Goal: Find specific page/section: Find specific page/section

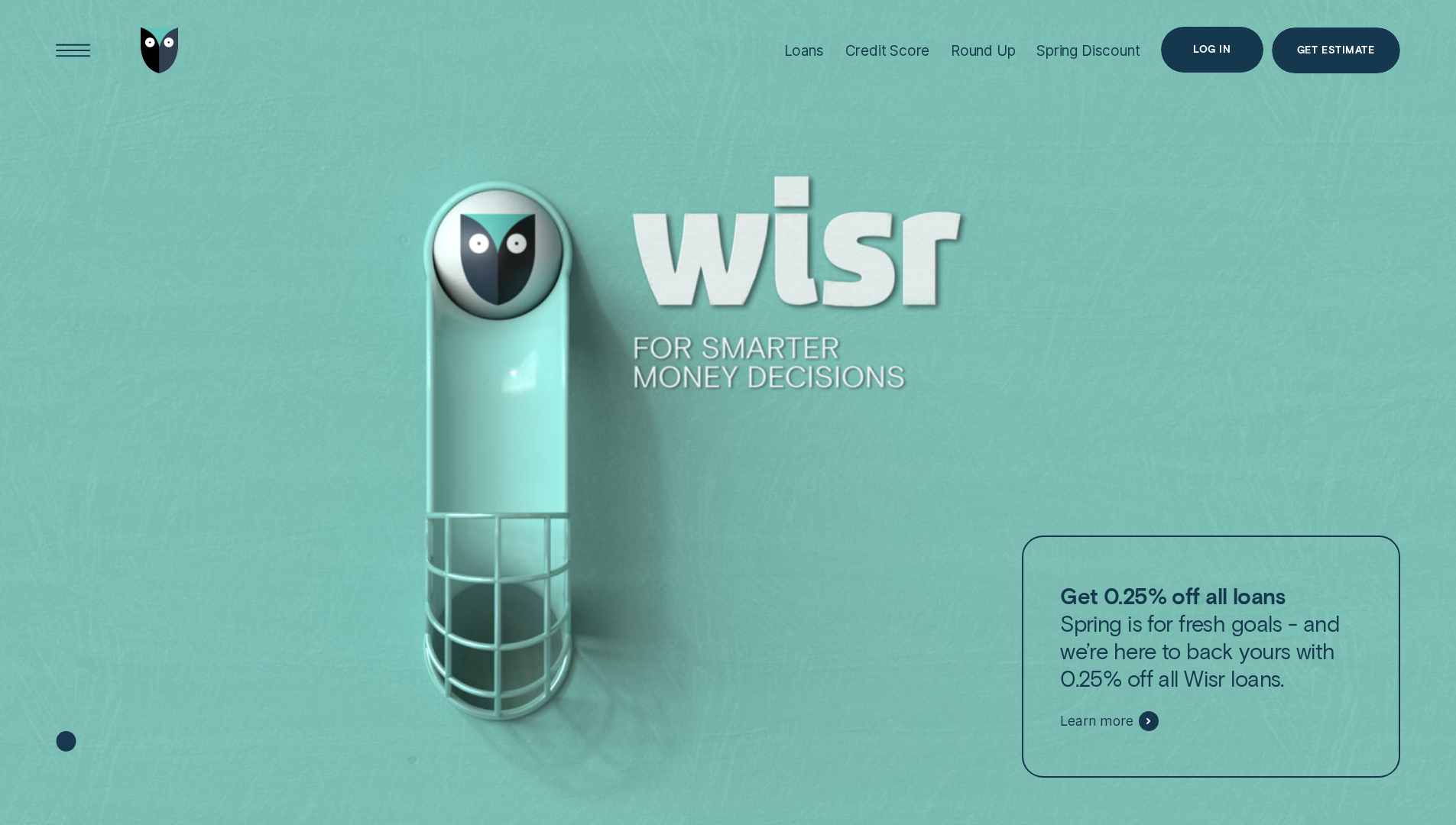
click at [1225, 53] on div "Log in" at bounding box center [1212, 50] width 38 height 9
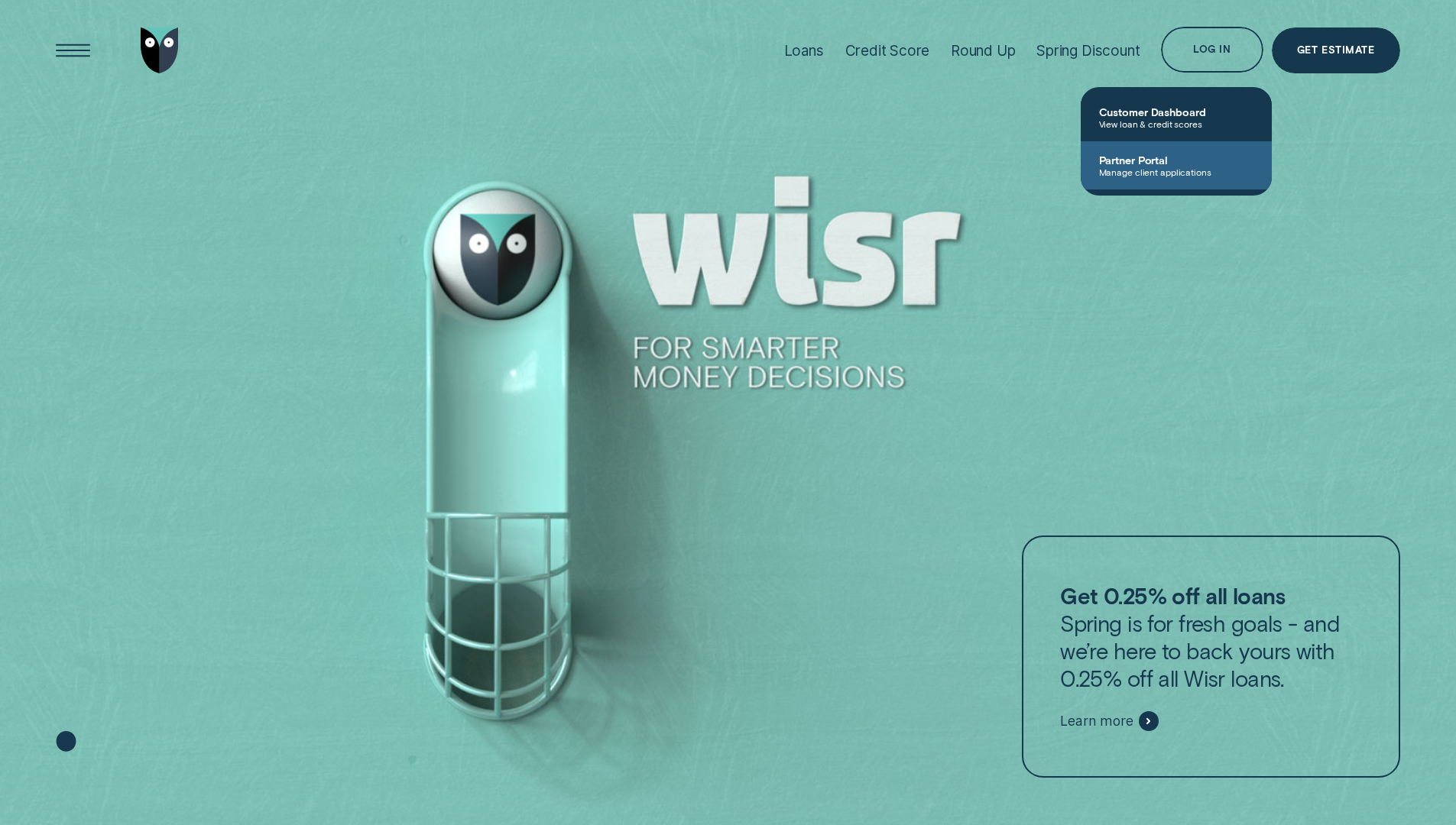
click at [1164, 168] on span "Manage client applications" at bounding box center [1176, 172] width 154 height 11
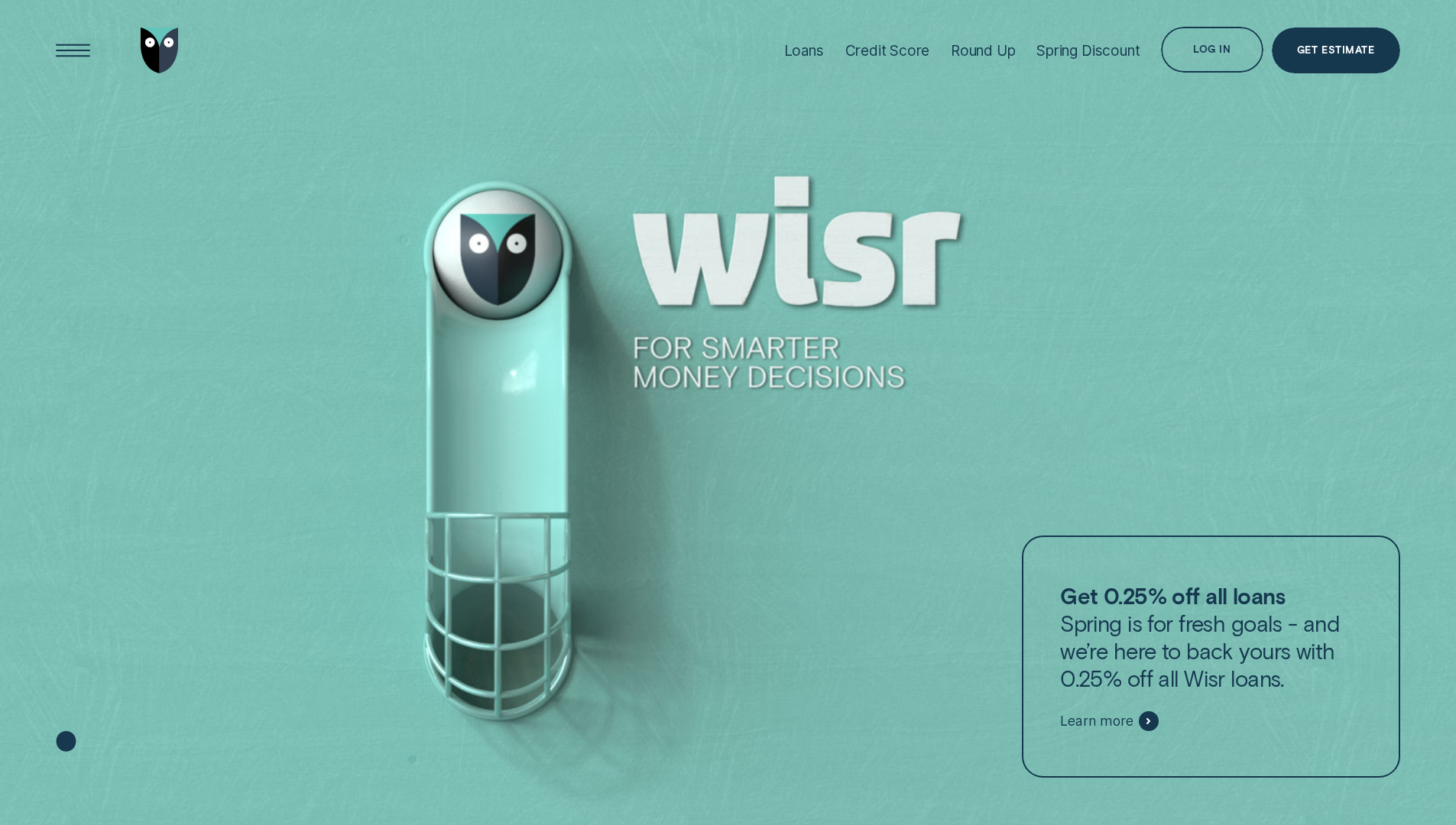
click at [1221, 57] on div "Log in" at bounding box center [1211, 50] width 101 height 46
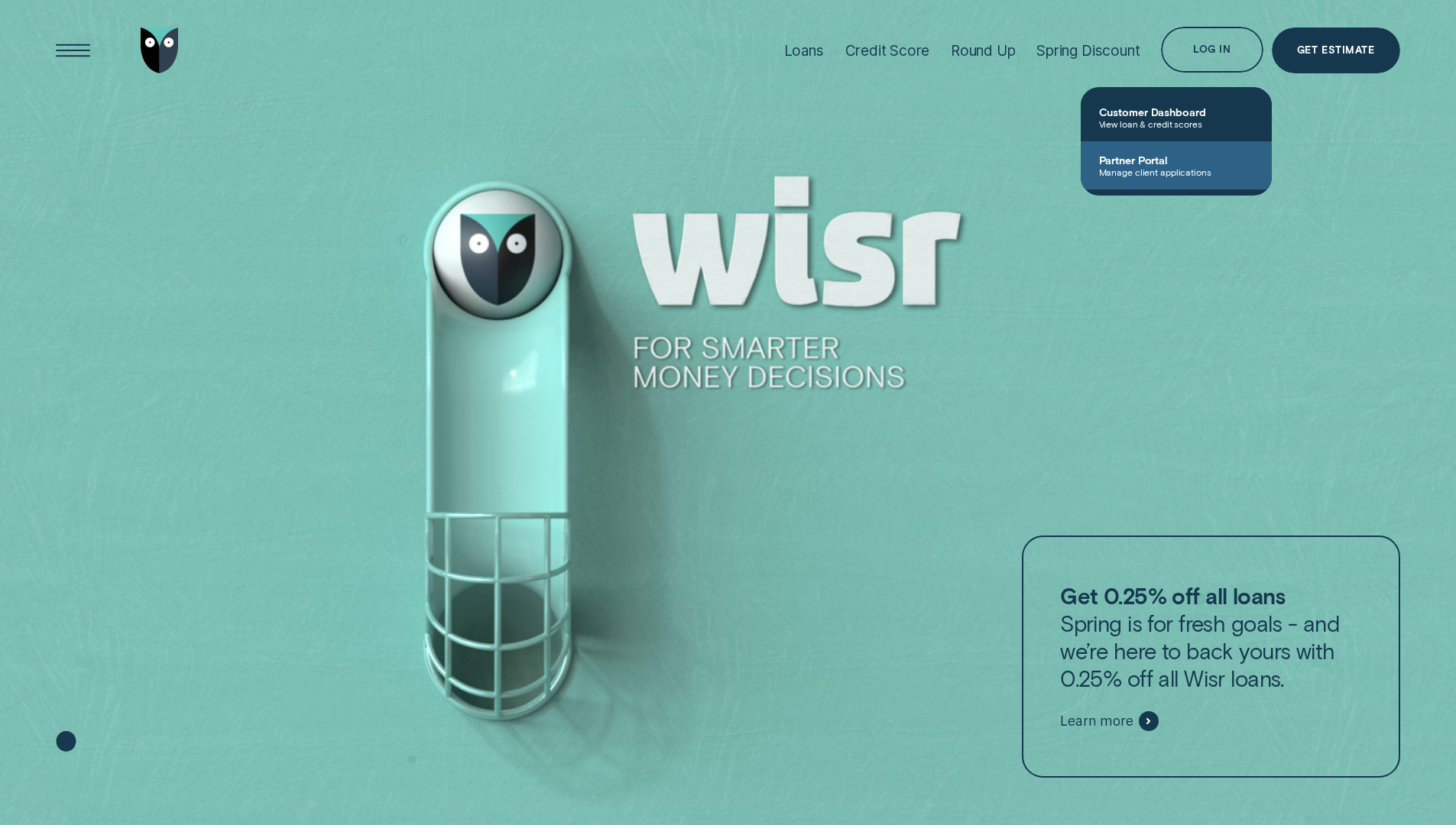
click at [1157, 181] on link "Partner Portal Manage client applications" at bounding box center [1176, 165] width 191 height 48
